Goal: Task Accomplishment & Management: Manage account settings

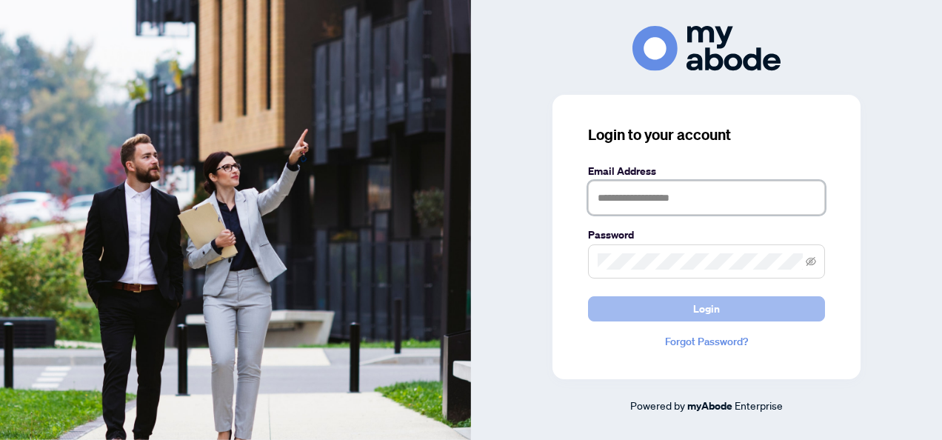
type input "**********"
click at [714, 307] on span "Login" at bounding box center [706, 309] width 27 height 24
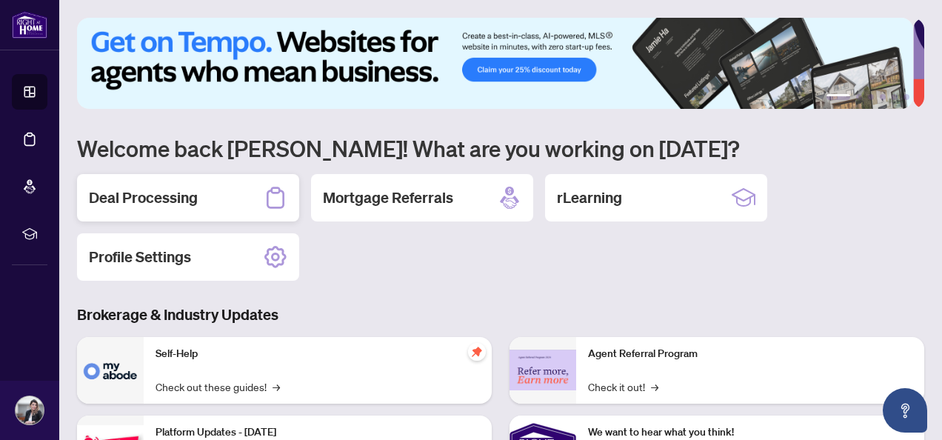
click at [134, 200] on h2 "Deal Processing" at bounding box center [143, 197] width 109 height 21
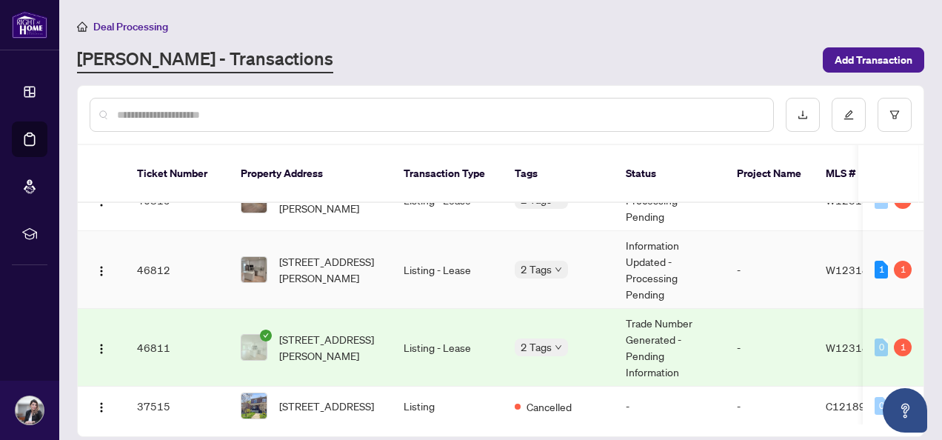
scroll to position [34, 0]
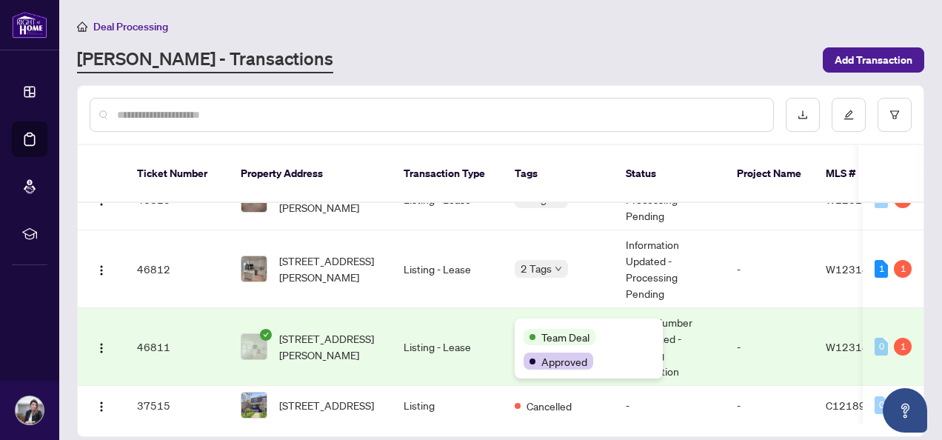
click at [545, 329] on span "Team Deal" at bounding box center [565, 337] width 48 height 16
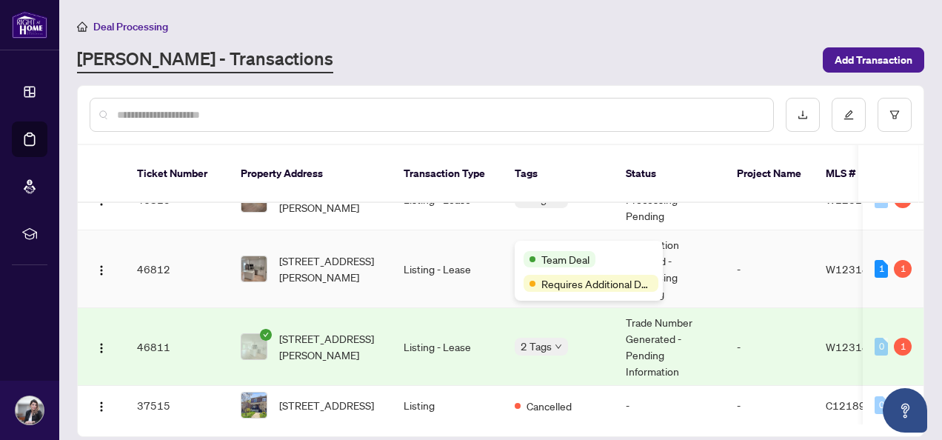
click at [561, 247] on div "Team Deal Requires Additional Docs" at bounding box center [589, 271] width 148 height 60
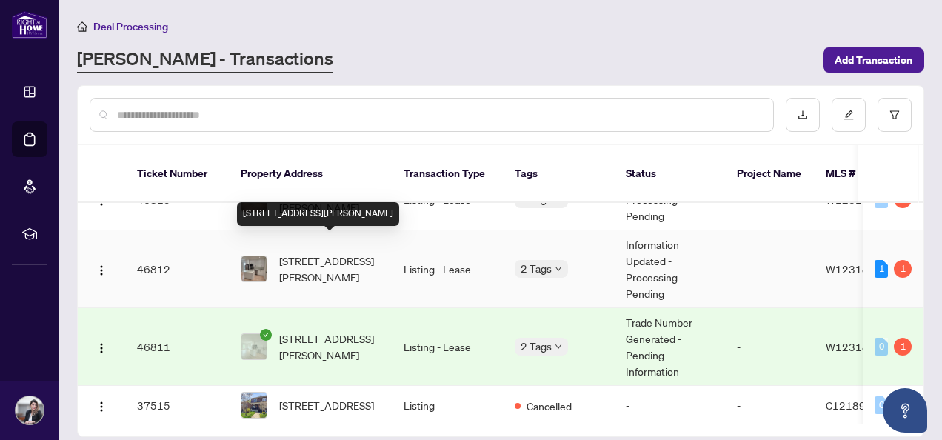
click at [317, 263] on span "[STREET_ADDRESS][PERSON_NAME]" at bounding box center [329, 269] width 101 height 33
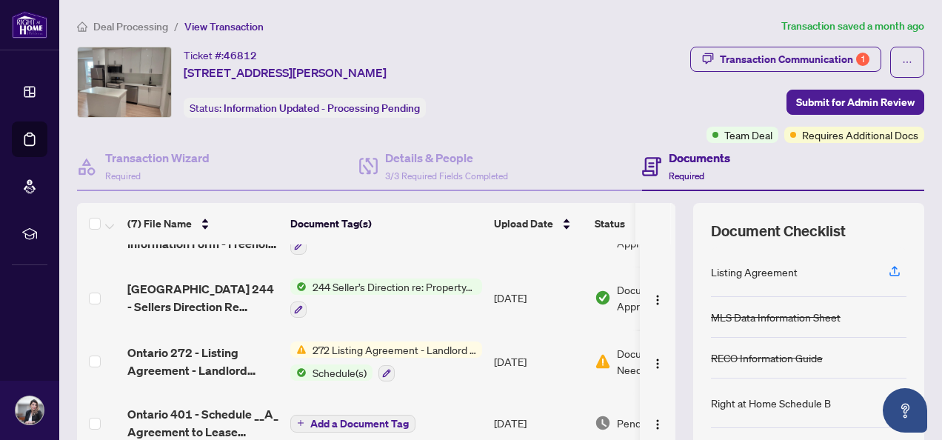
scroll to position [107, 0]
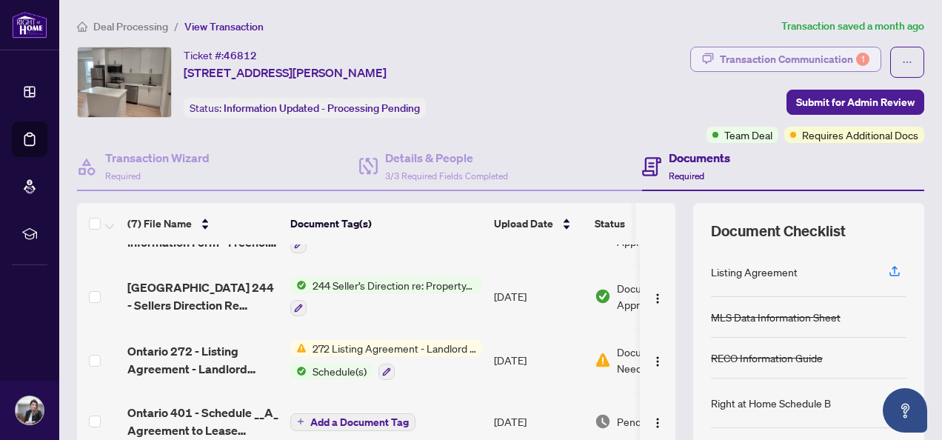
click at [806, 58] on div "Transaction Communication 1" at bounding box center [795, 59] width 150 height 24
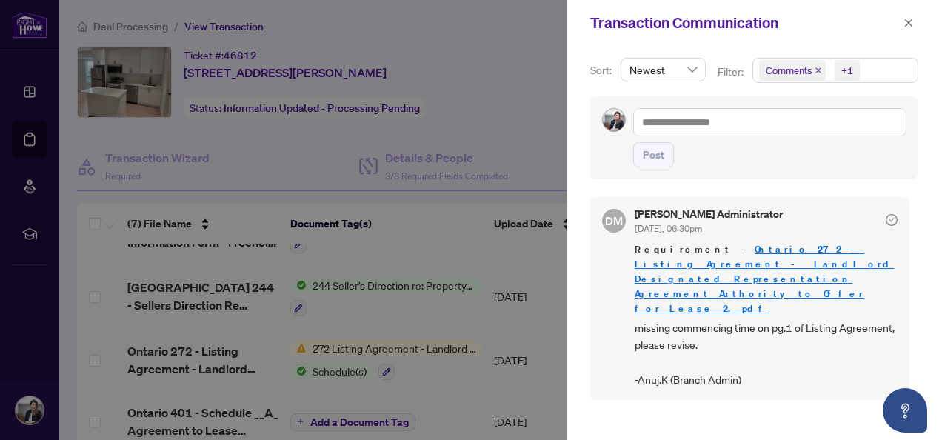
click at [483, 310] on div at bounding box center [471, 220] width 942 height 440
click at [908, 24] on icon "close" at bounding box center [909, 23] width 8 height 8
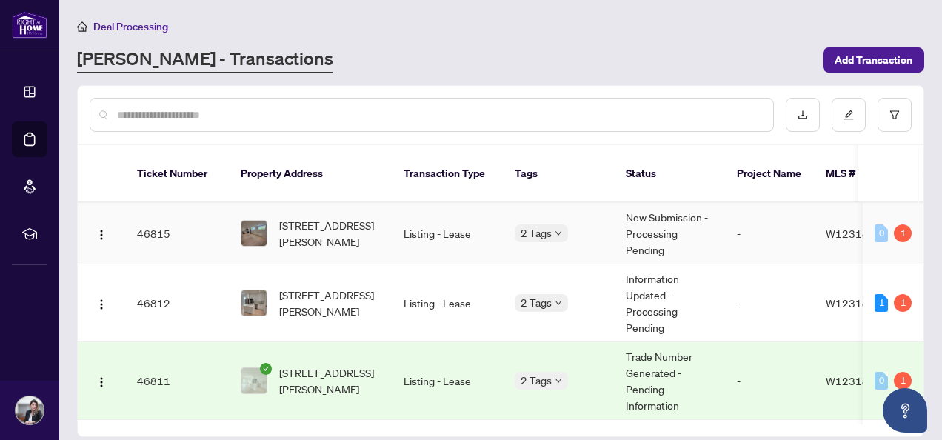
click at [564, 224] on div "2 Tags" at bounding box center [558, 232] width 87 height 17
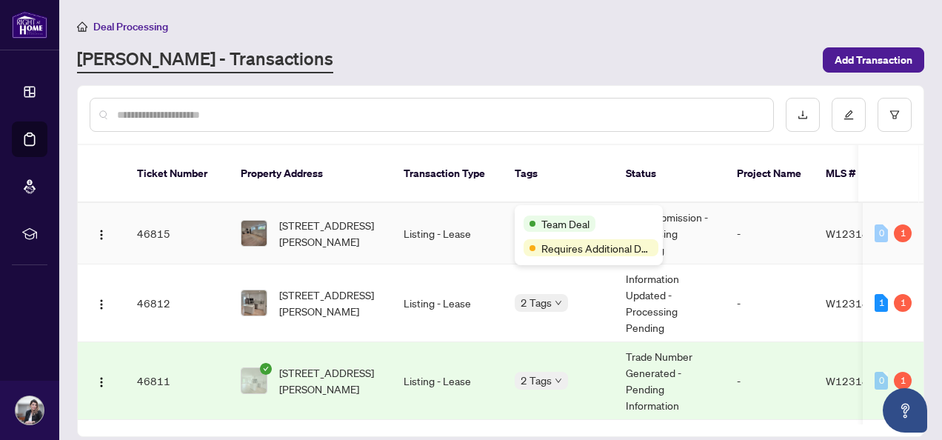
click at [553, 212] on div "Team Deal Requires Additional Docs" at bounding box center [589, 235] width 148 height 60
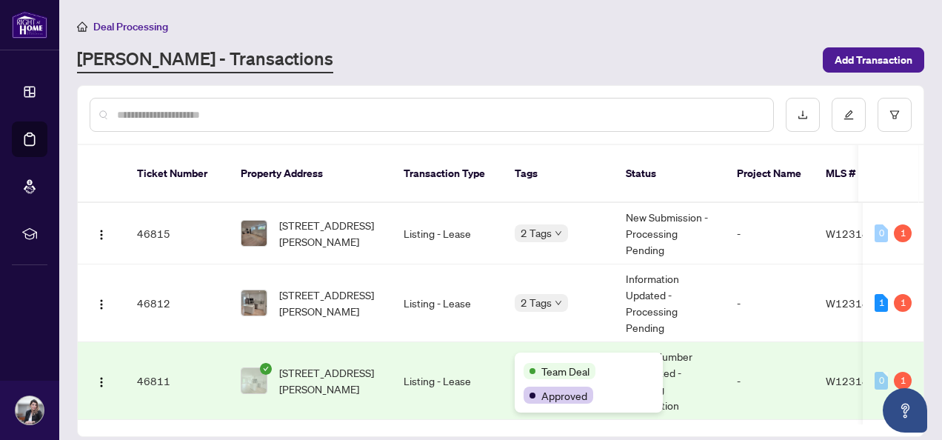
click at [556, 366] on body "Dashboard Deal Processing Mortgage Referrals rLearning [PERSON_NAME] [EMAIL_ADD…" at bounding box center [471, 220] width 942 height 440
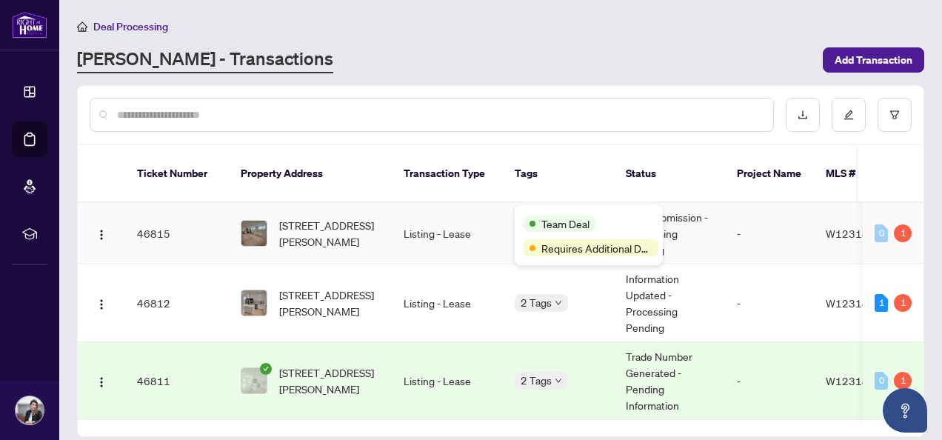
click at [557, 219] on body "Dashboard Deal Processing Mortgage Referrals rLearning [PERSON_NAME] [EMAIL_ADD…" at bounding box center [471, 220] width 942 height 440
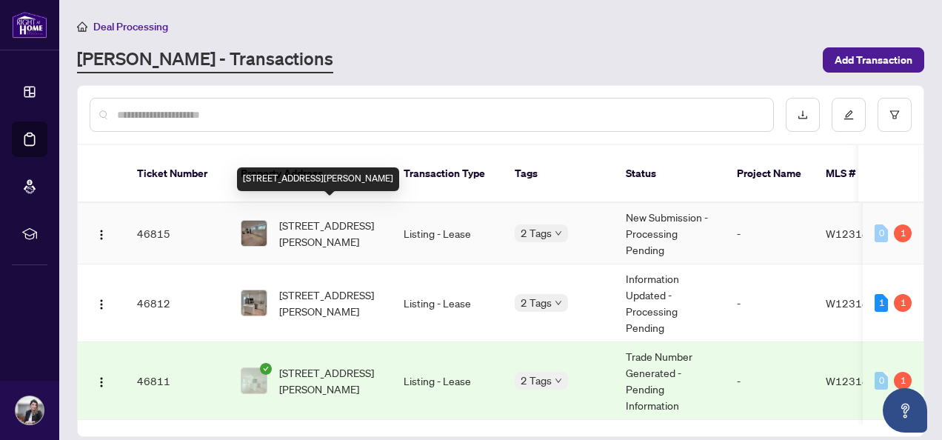
click at [329, 219] on span "[STREET_ADDRESS][PERSON_NAME]" at bounding box center [329, 233] width 101 height 33
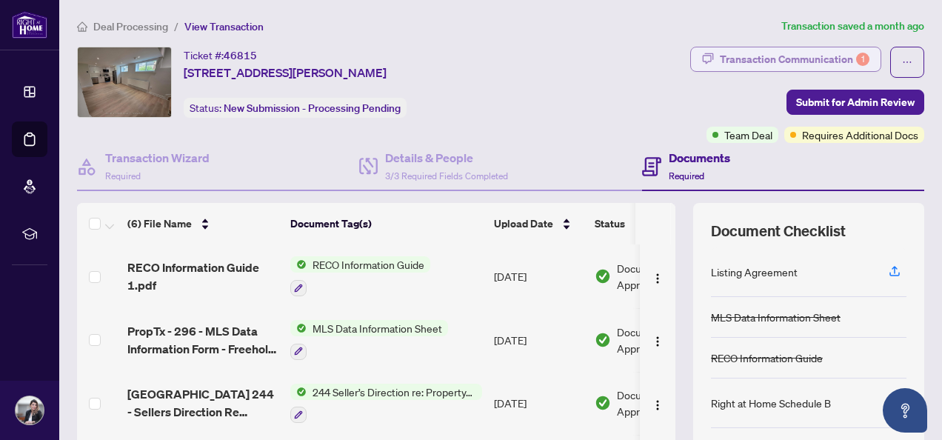
click at [799, 56] on div "Transaction Communication 1" at bounding box center [795, 59] width 150 height 24
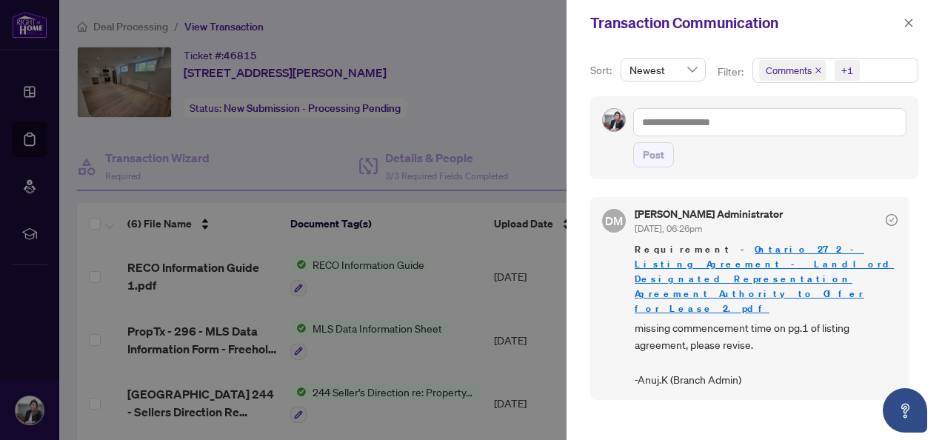
click at [502, 106] on div at bounding box center [471, 220] width 942 height 440
click at [914, 24] on button "button" at bounding box center [908, 23] width 19 height 18
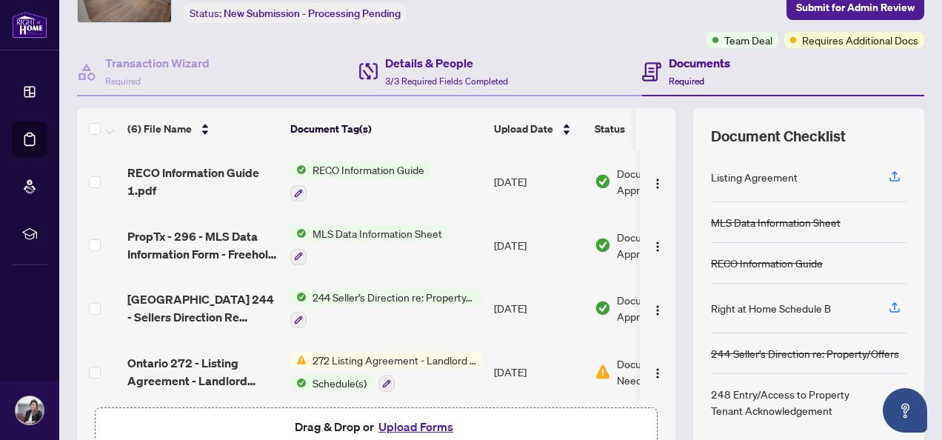
scroll to position [95, 0]
